Goal: Ask a question

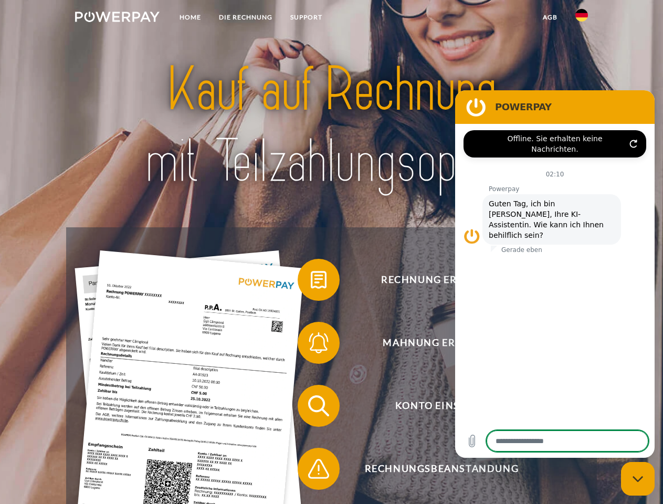
click at [117, 18] on img at bounding box center [117, 17] width 84 height 10
click at [581, 18] on img at bounding box center [581, 15] width 13 height 13
click at [549, 17] on link "agb" at bounding box center [550, 17] width 33 height 19
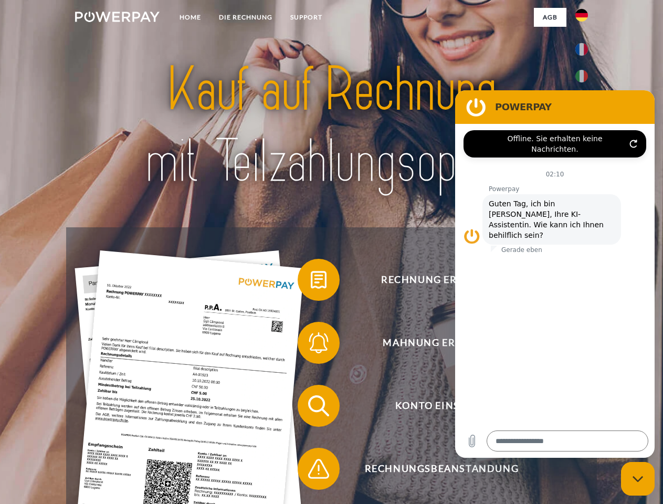
click at [311, 282] on span at bounding box center [303, 279] width 52 height 52
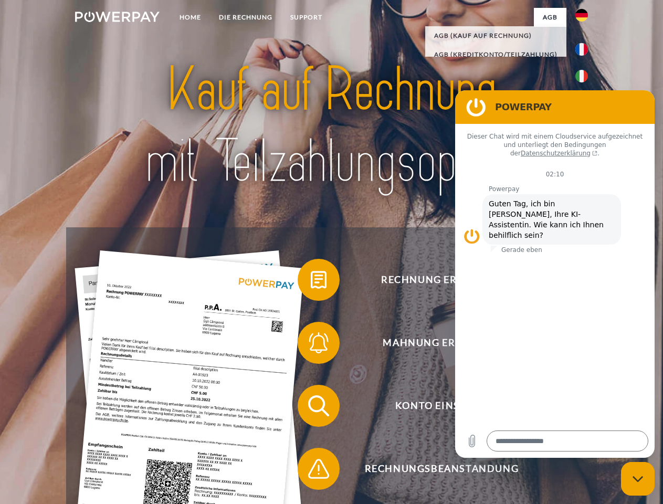
click at [311, 345] on span at bounding box center [303, 342] width 52 height 52
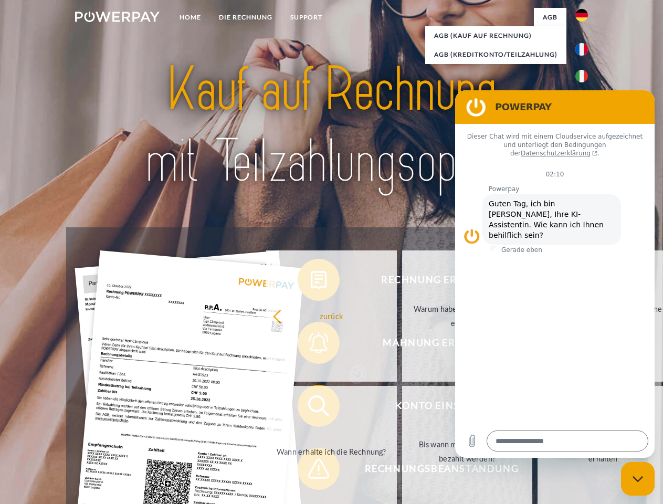
click at [402, 408] on link "Bis wann muss die Rechnung bezahlt werden?" at bounding box center [467, 451] width 131 height 131
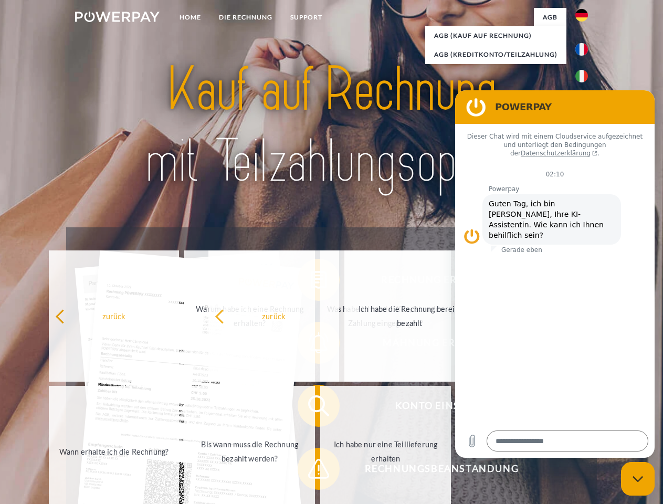
click at [311, 471] on span at bounding box center [303, 468] width 52 height 52
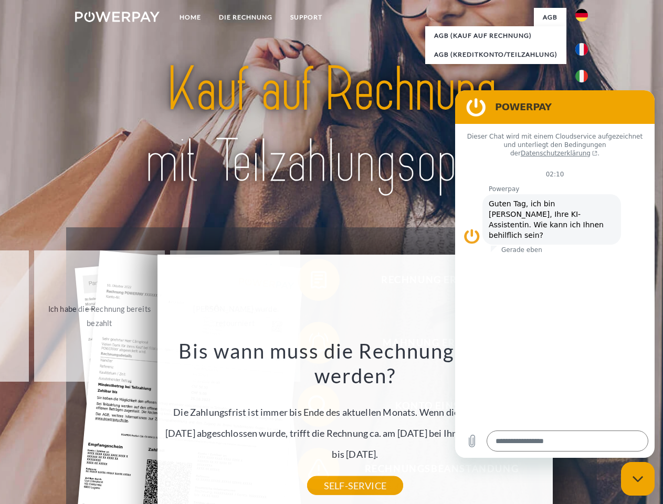
click at [638, 479] on icon "Messaging-Fenster schließen" at bounding box center [637, 478] width 11 height 7
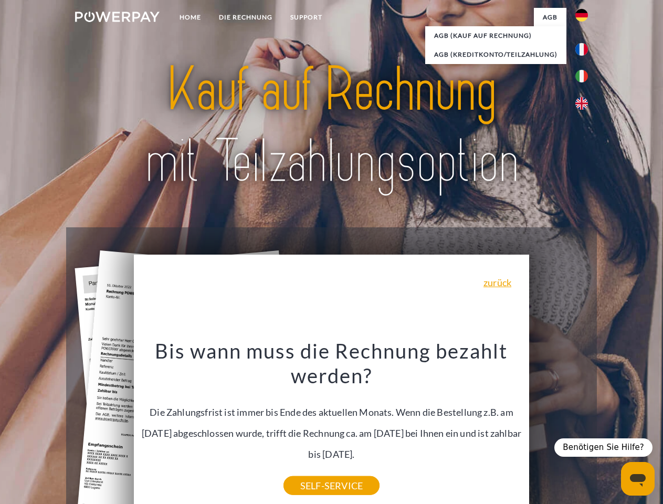
type textarea "*"
